Goal: Task Accomplishment & Management: Manage account settings

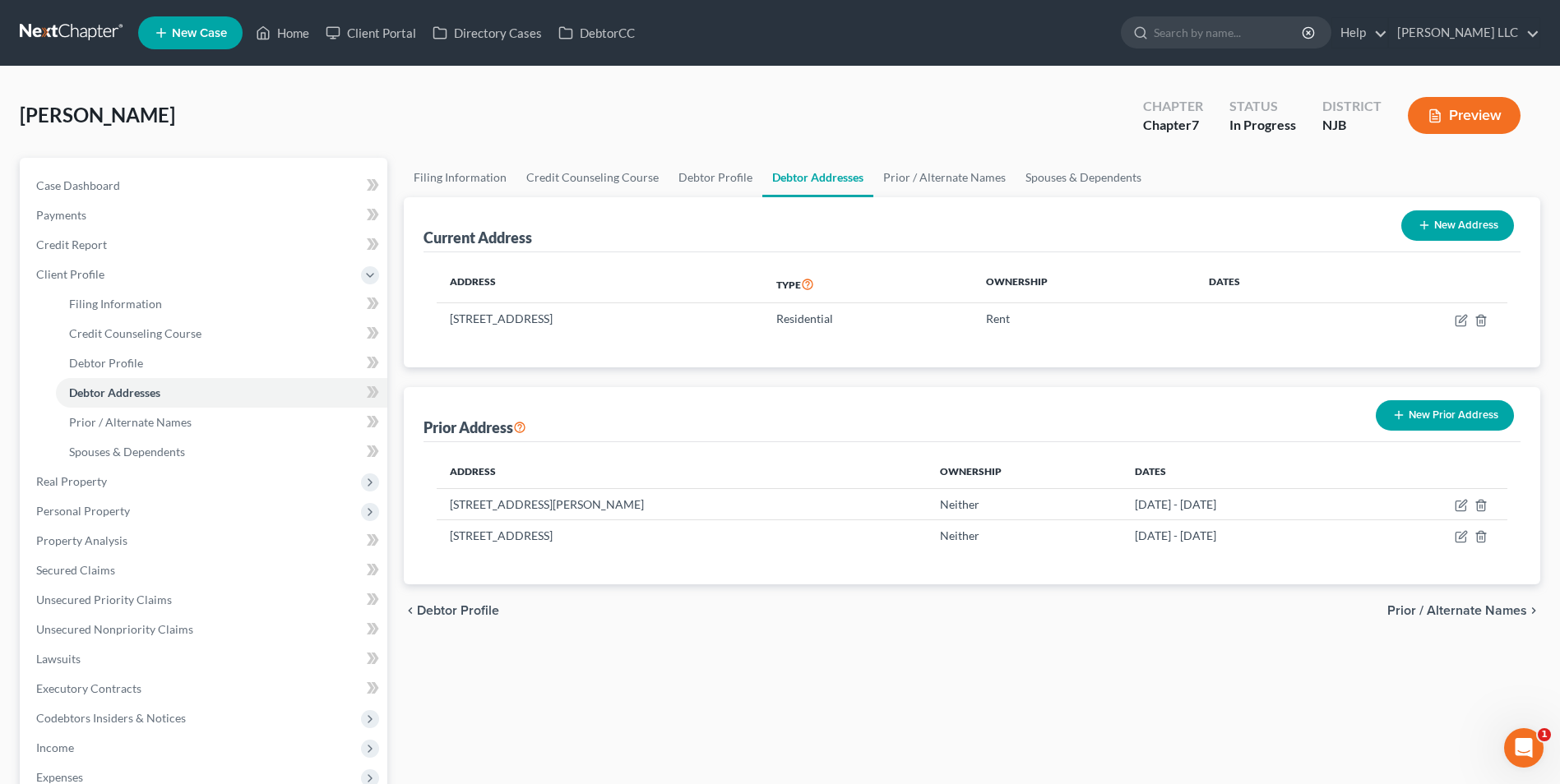
click at [63, 28] on link at bounding box center [73, 33] width 105 height 29
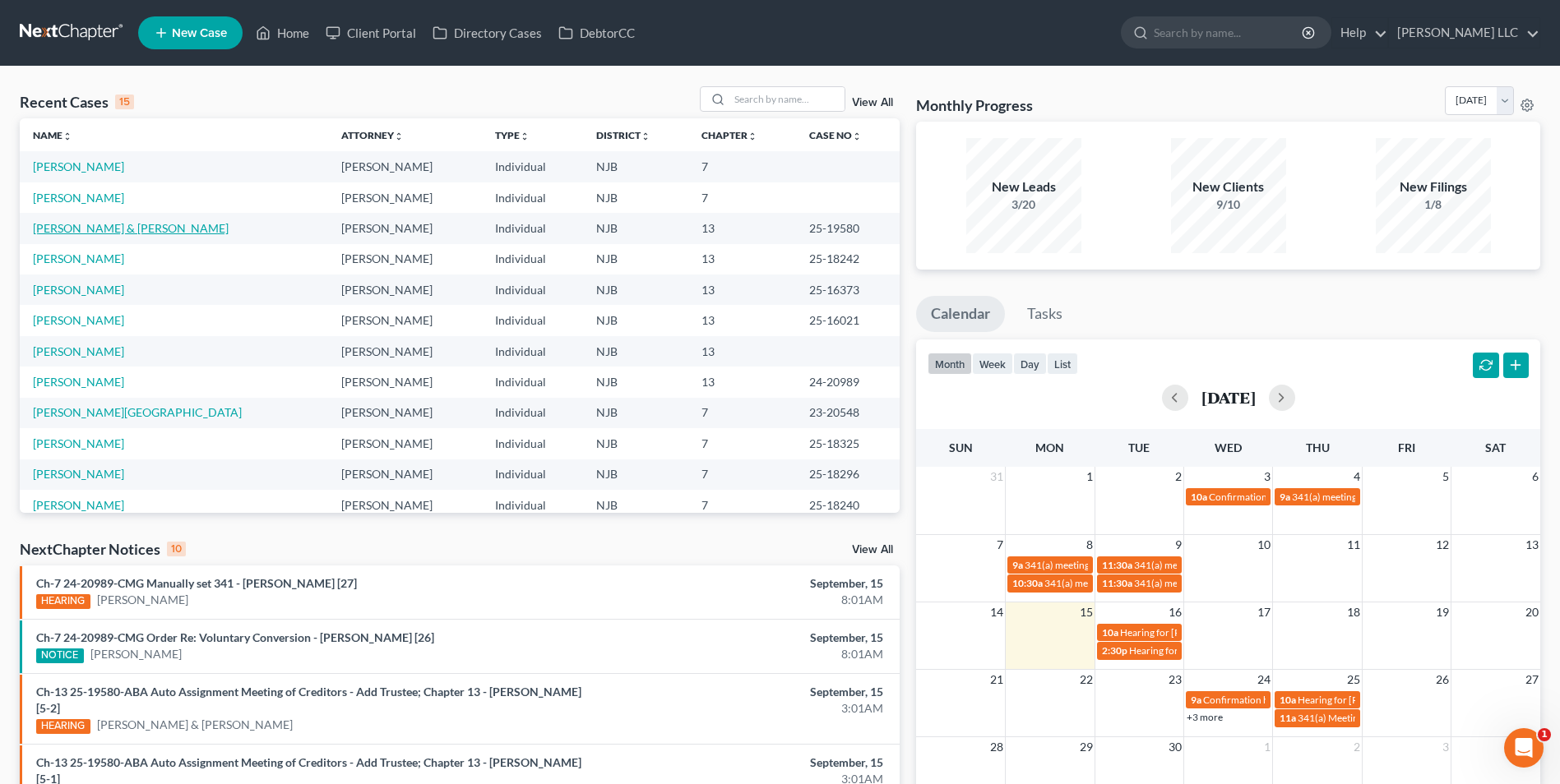
click at [106, 230] on link "[PERSON_NAME] & [PERSON_NAME]" at bounding box center [130, 228] width 195 height 14
select select "1"
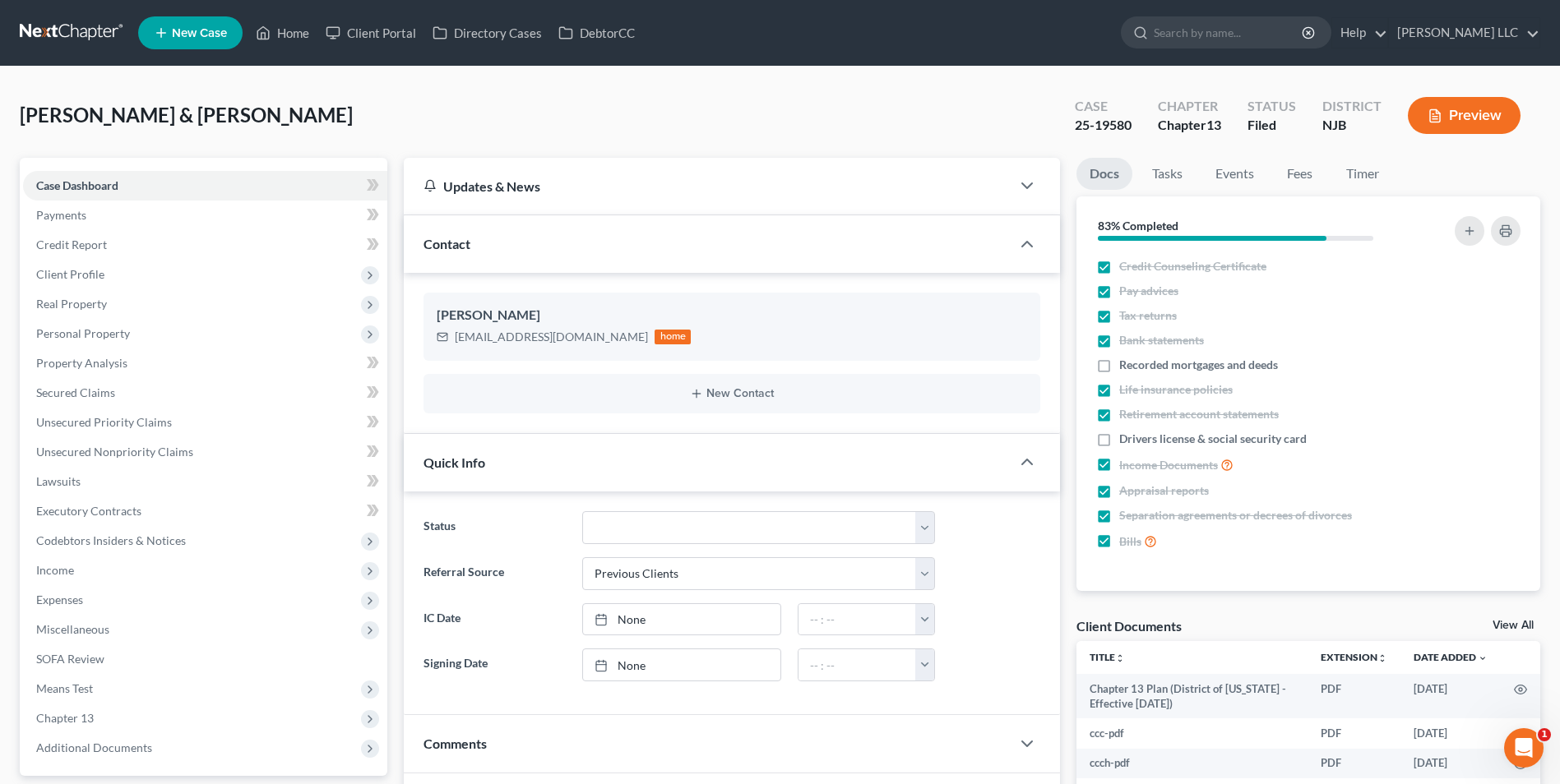
click at [1516, 626] on link "View All" at bounding box center [1512, 625] width 41 height 12
select select "9"
select select "19"
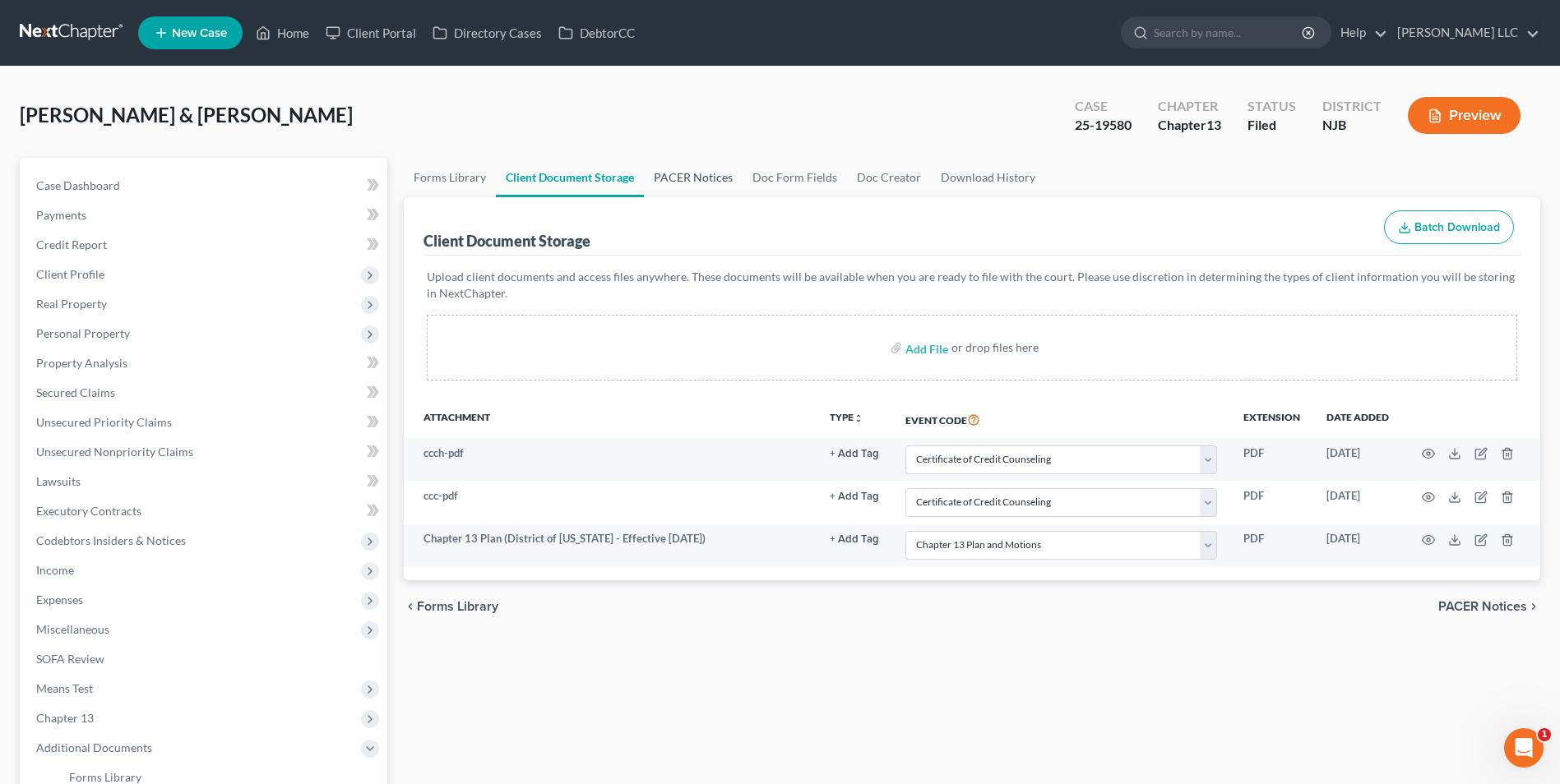
click at [692, 184] on link "PACER Notices" at bounding box center [693, 177] width 99 height 39
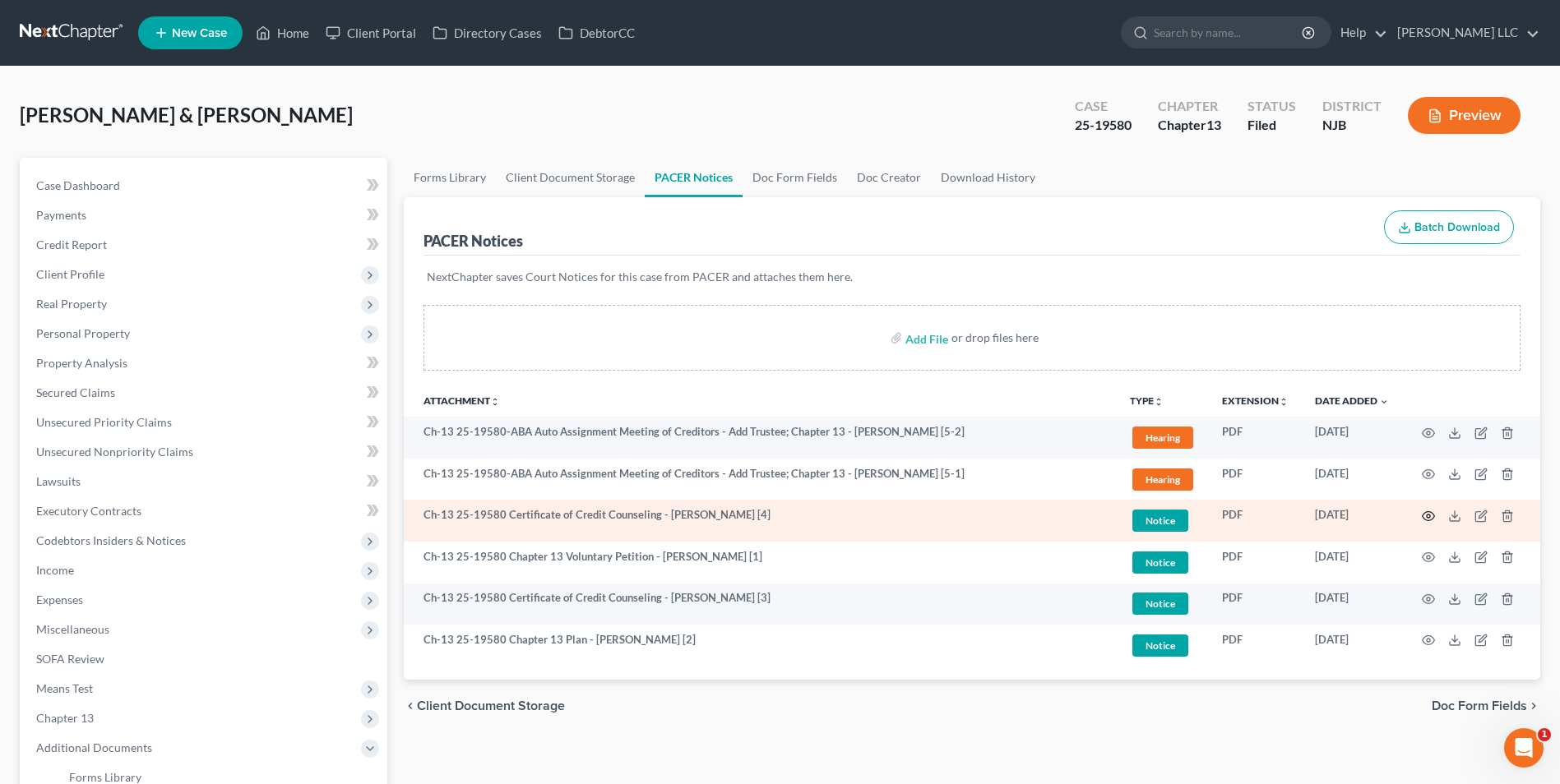
click at [1426, 521] on icon "button" at bounding box center [1428, 516] width 13 height 13
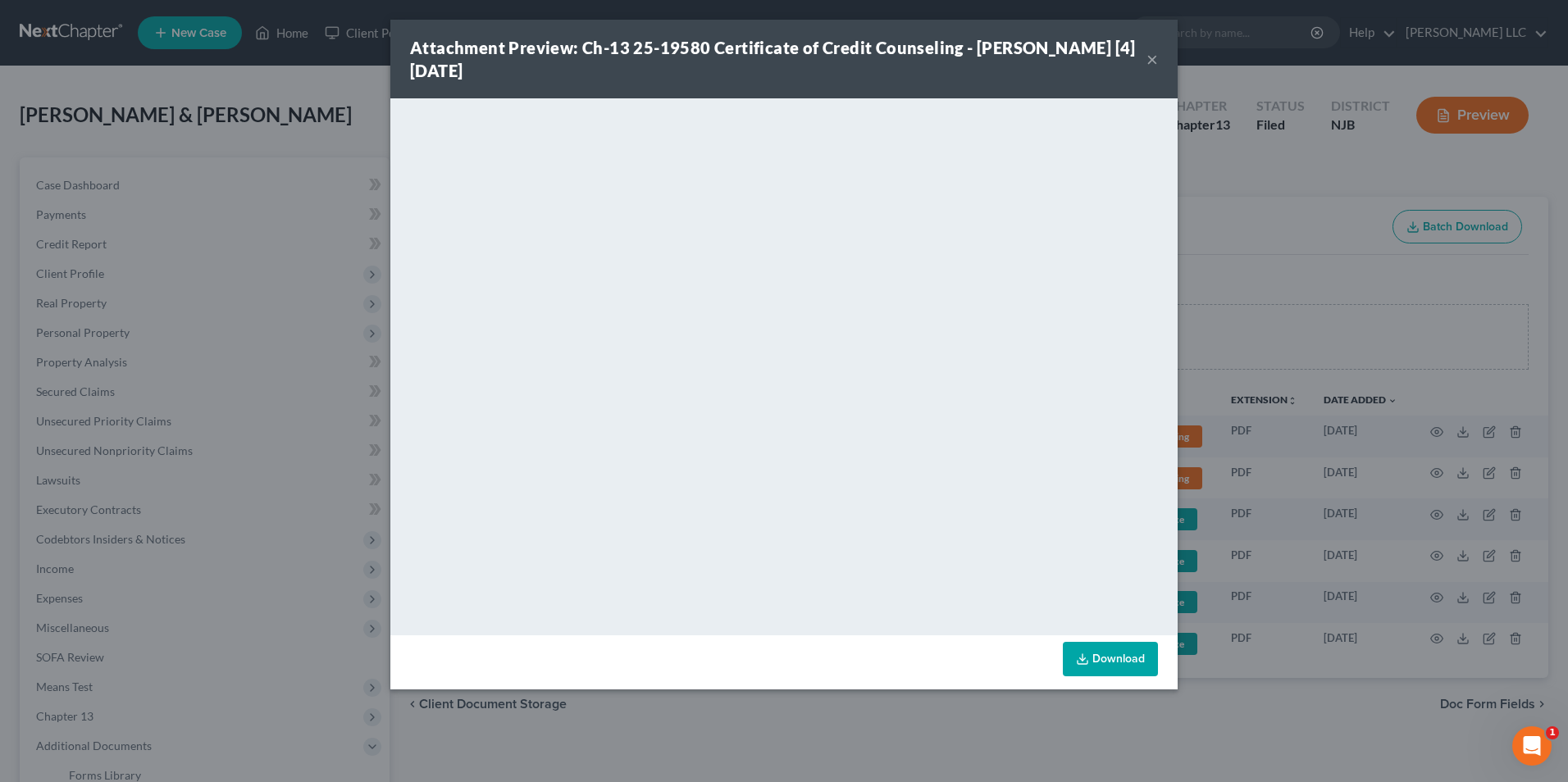
click at [1152, 60] on button "×" at bounding box center [1152, 59] width 12 height 20
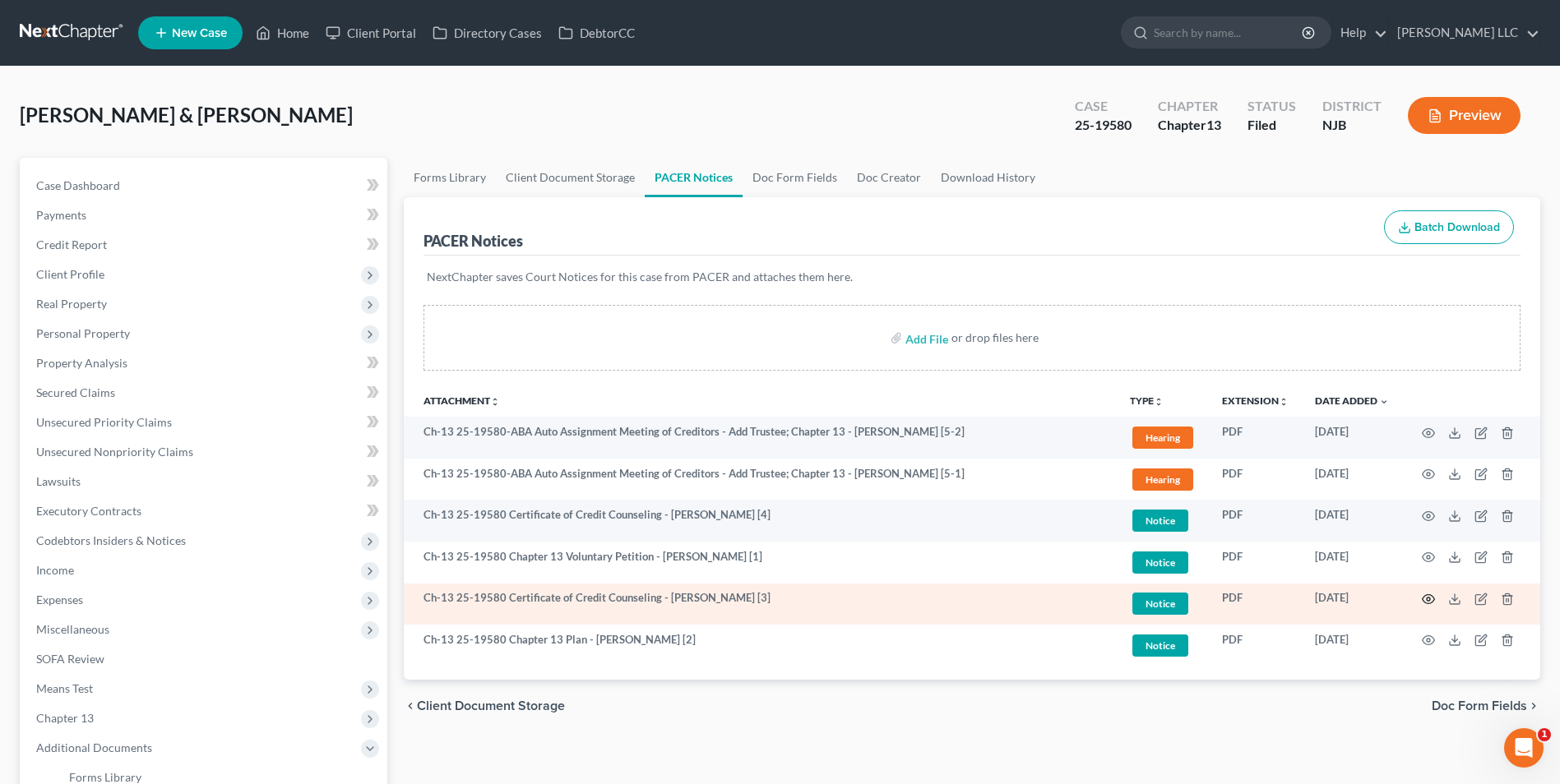
click at [1426, 602] on icon "button" at bounding box center [1428, 599] width 13 height 13
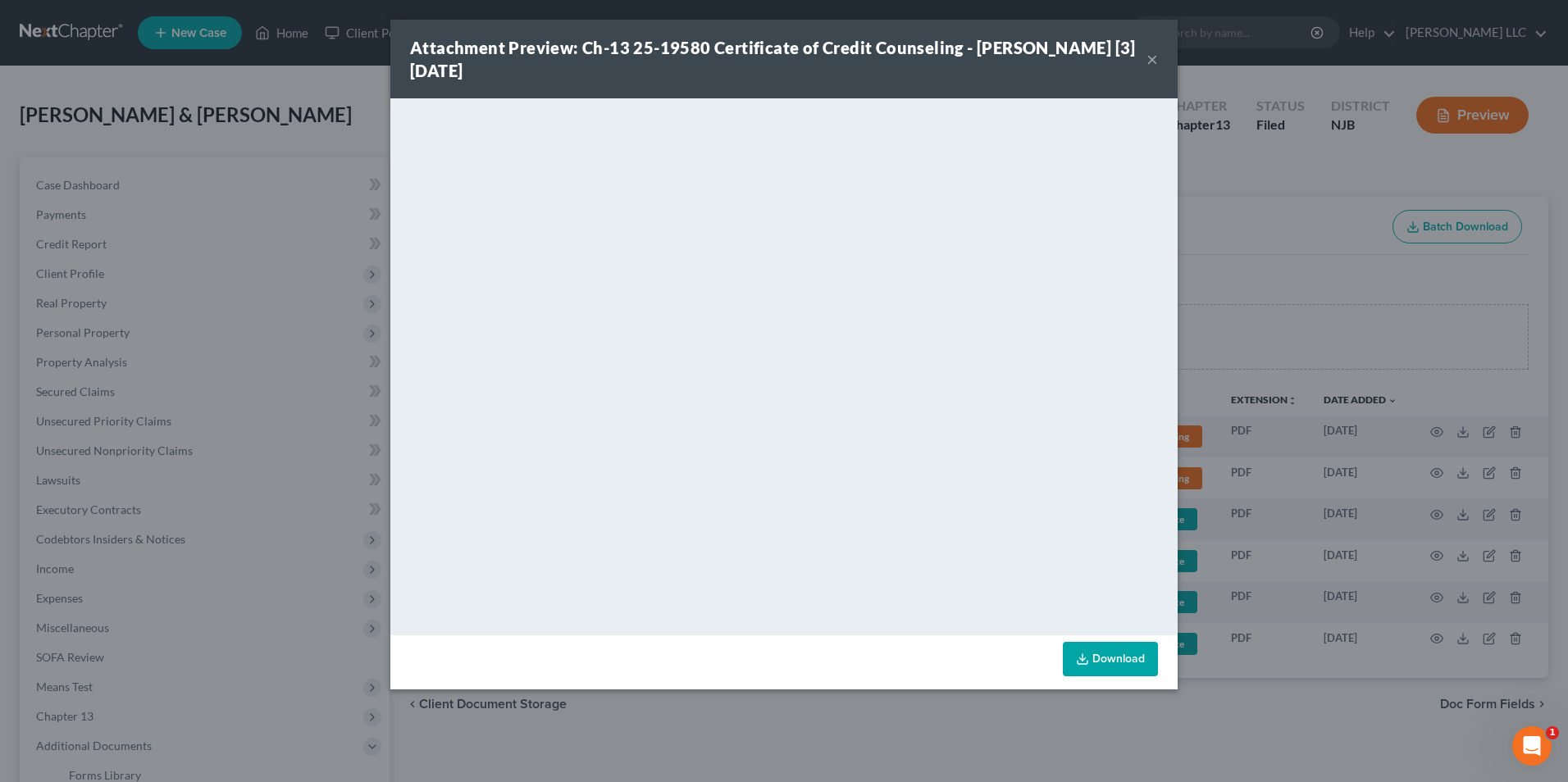
click at [1153, 61] on button "×" at bounding box center [1152, 59] width 12 height 20
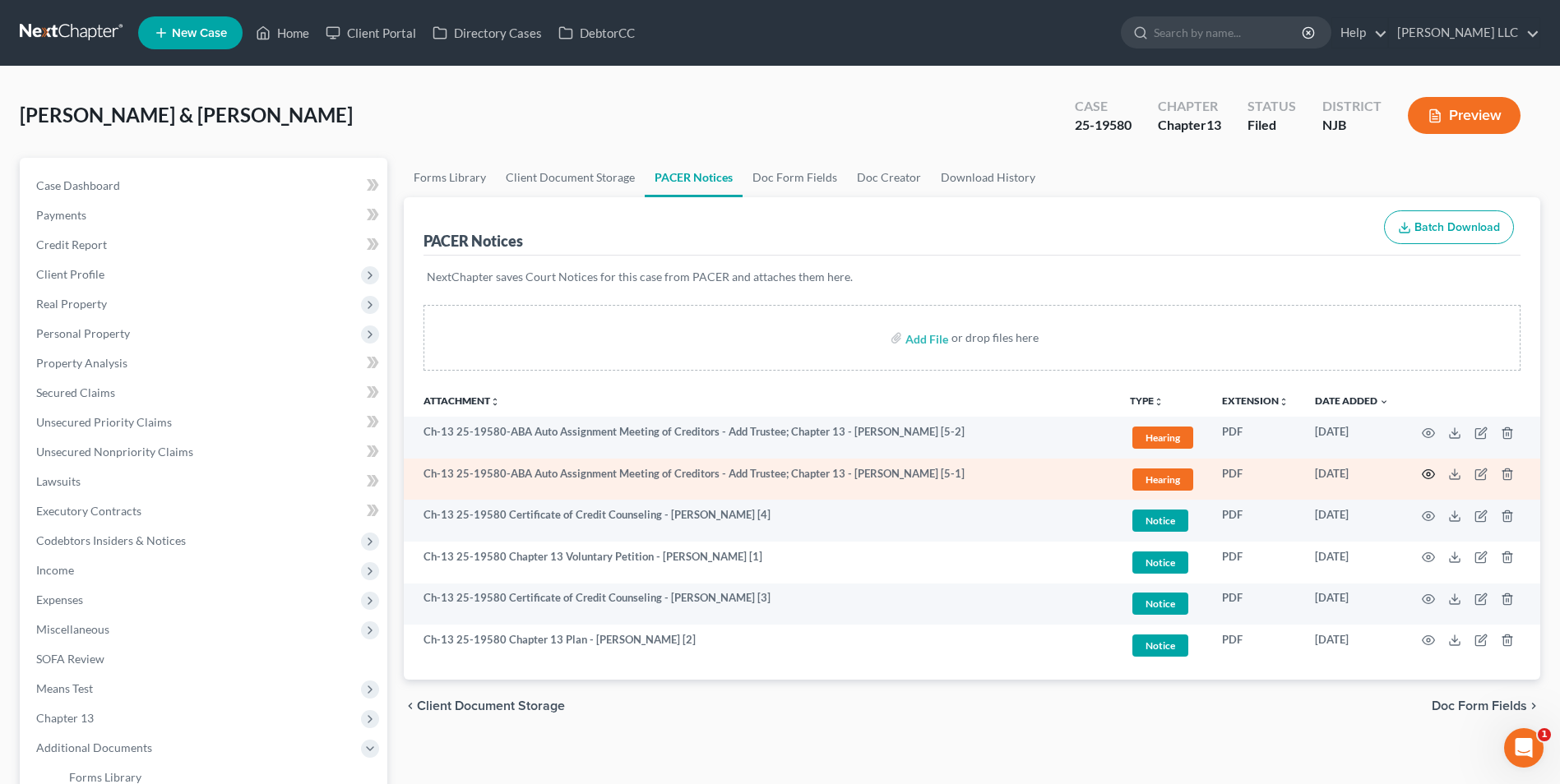
click at [1426, 475] on icon "button" at bounding box center [1428, 474] width 13 height 13
